Goal: Task Accomplishment & Management: Use online tool/utility

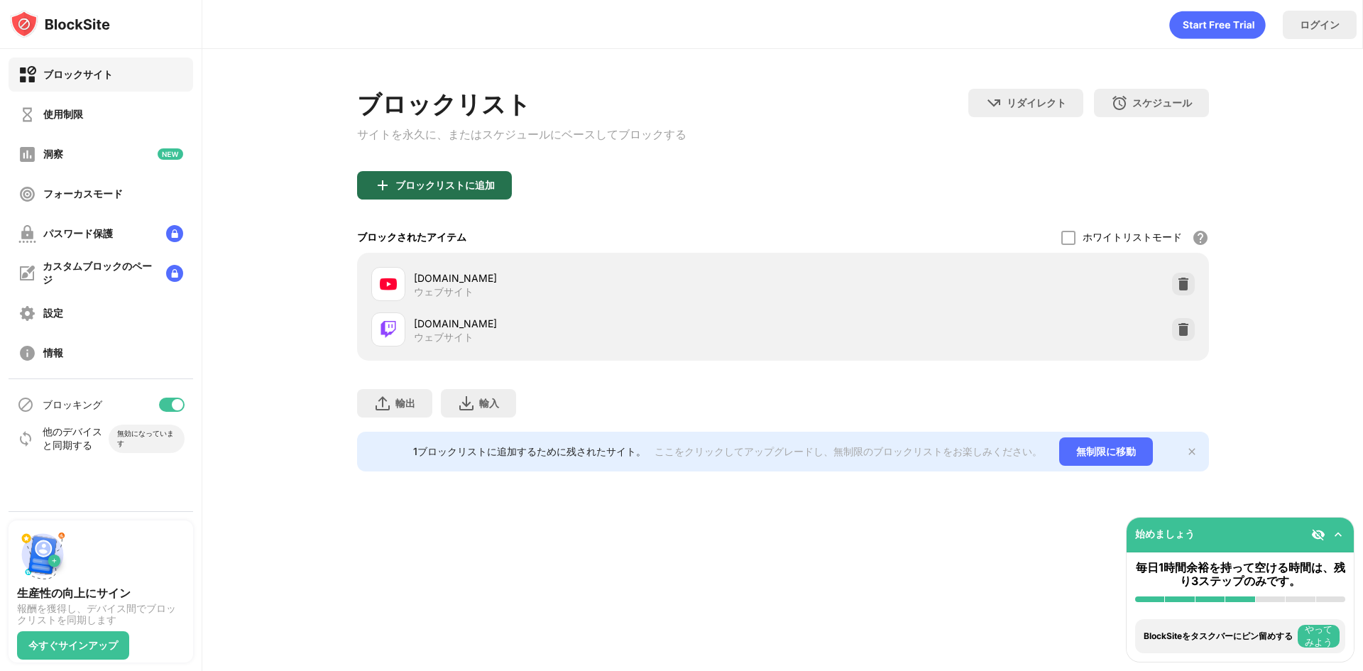
click at [462, 181] on div "ブロックリストに追加" at bounding box center [434, 185] width 155 height 28
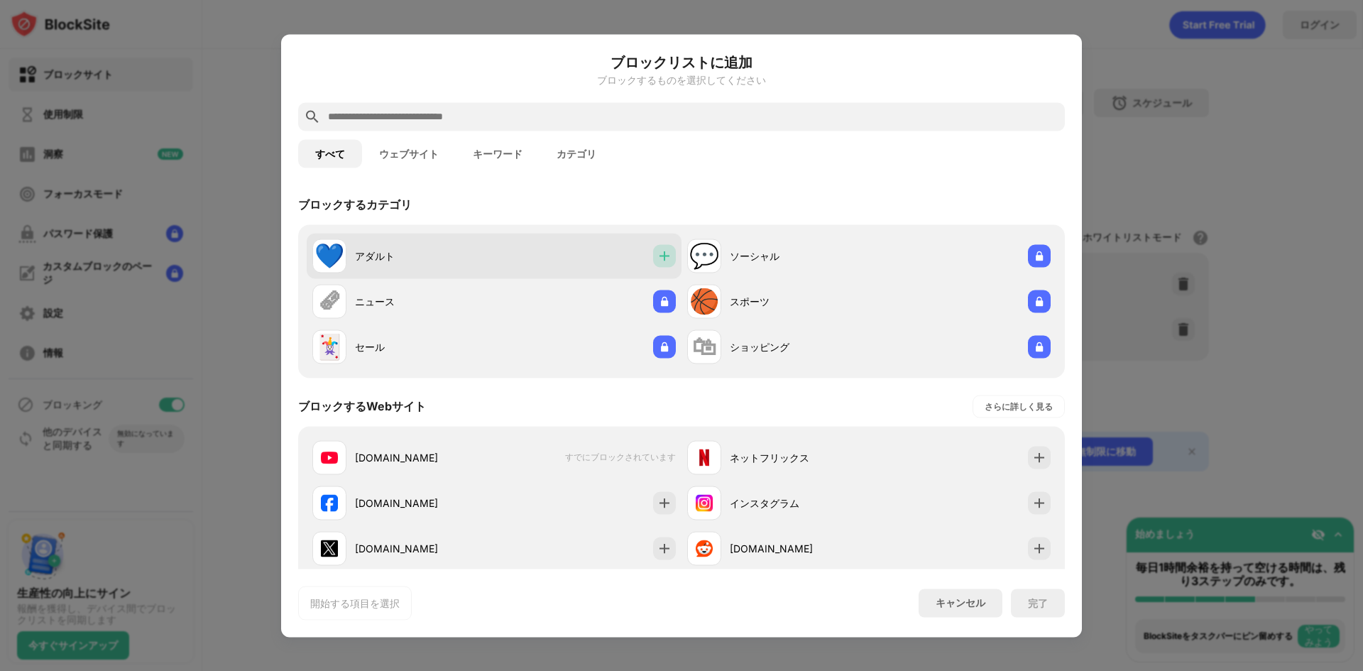
click at [653, 244] on div at bounding box center [664, 255] width 23 height 23
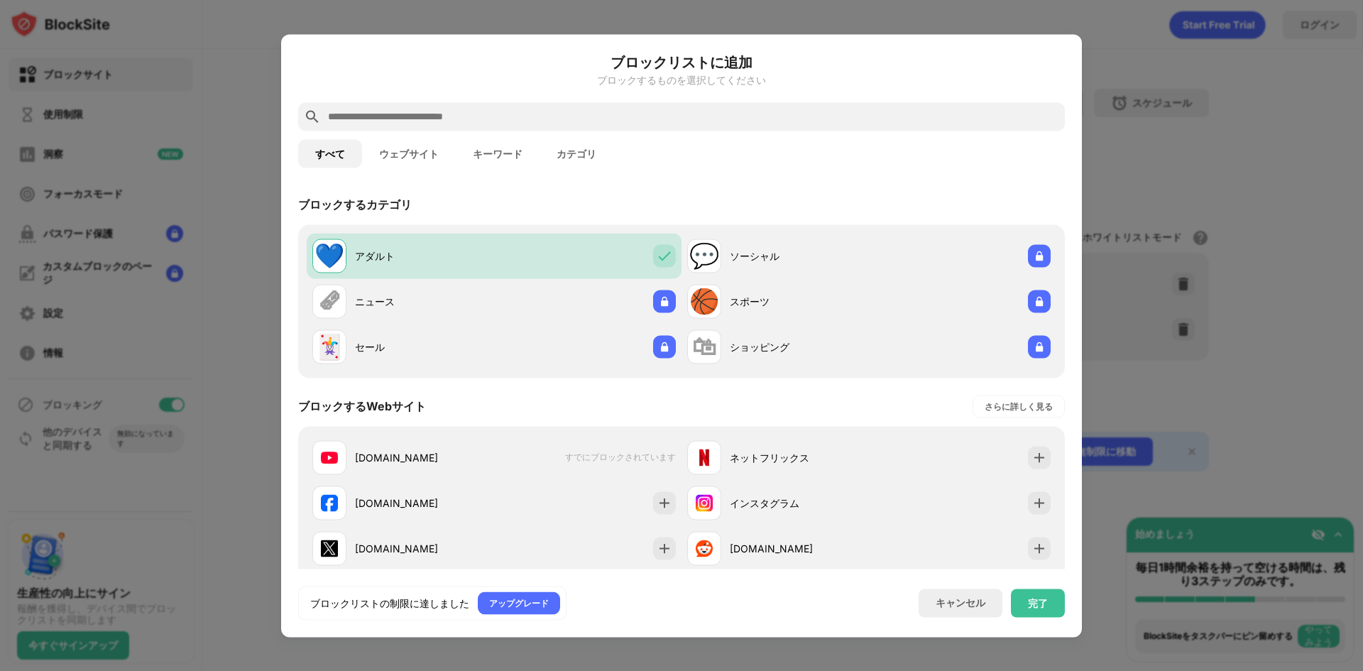
click at [1024, 602] on div "完了" at bounding box center [1038, 602] width 54 height 28
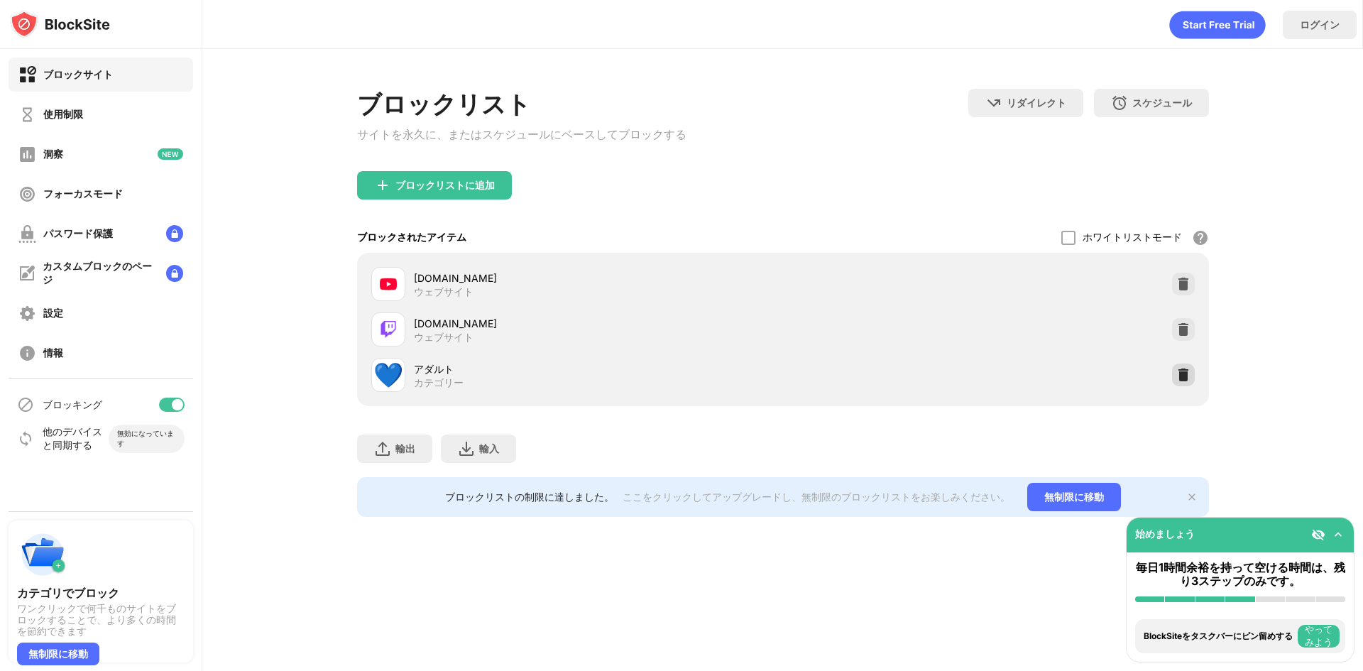
click at [1185, 375] on img at bounding box center [1183, 375] width 14 height 14
